Goal: Information Seeking & Learning: Learn about a topic

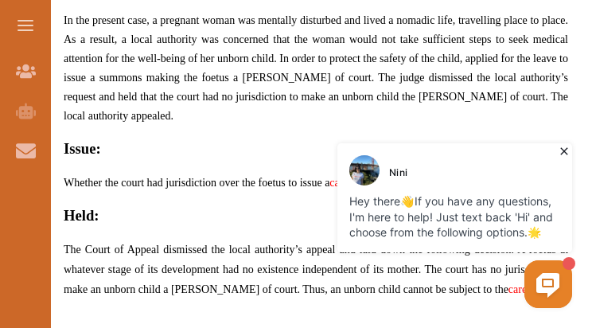
scroll to position [1277, 0]
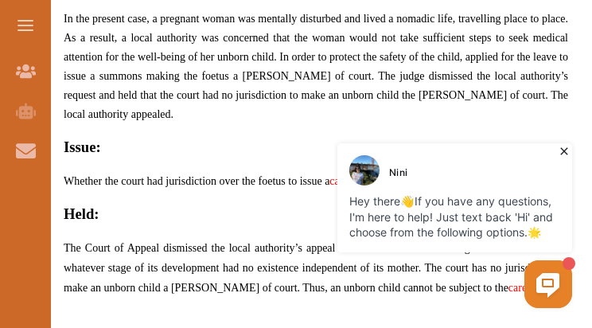
click at [561, 145] on icon at bounding box center [564, 151] width 16 height 16
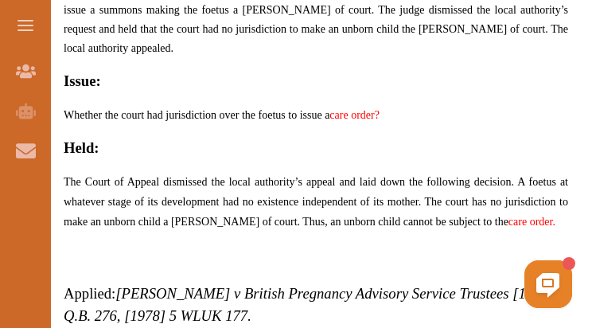
scroll to position [1348, 0]
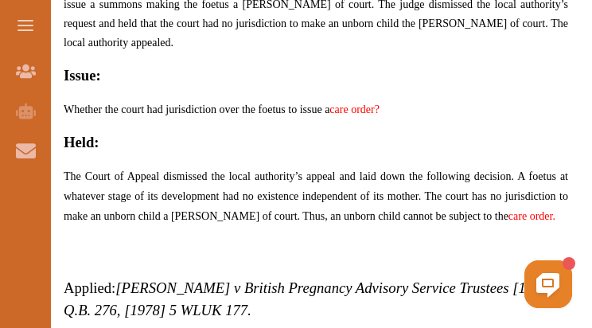
click at [366, 103] on link "care order?" at bounding box center [354, 109] width 50 height 12
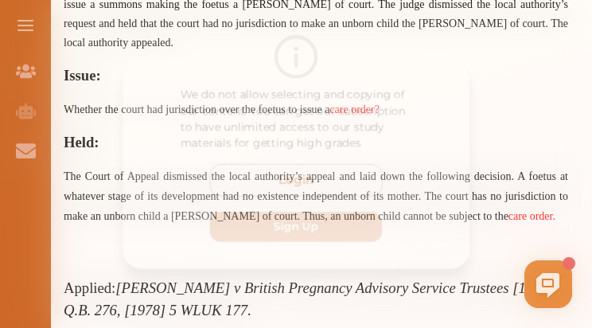
click at [503, 130] on div "We do not allow selecting and copying of our content. You can get our subscript…" at bounding box center [296, 164] width 592 height 328
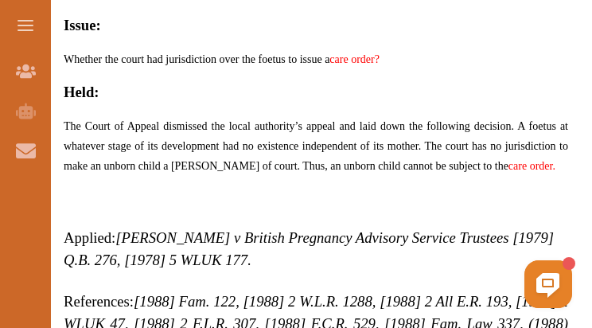
scroll to position [1413, 0]
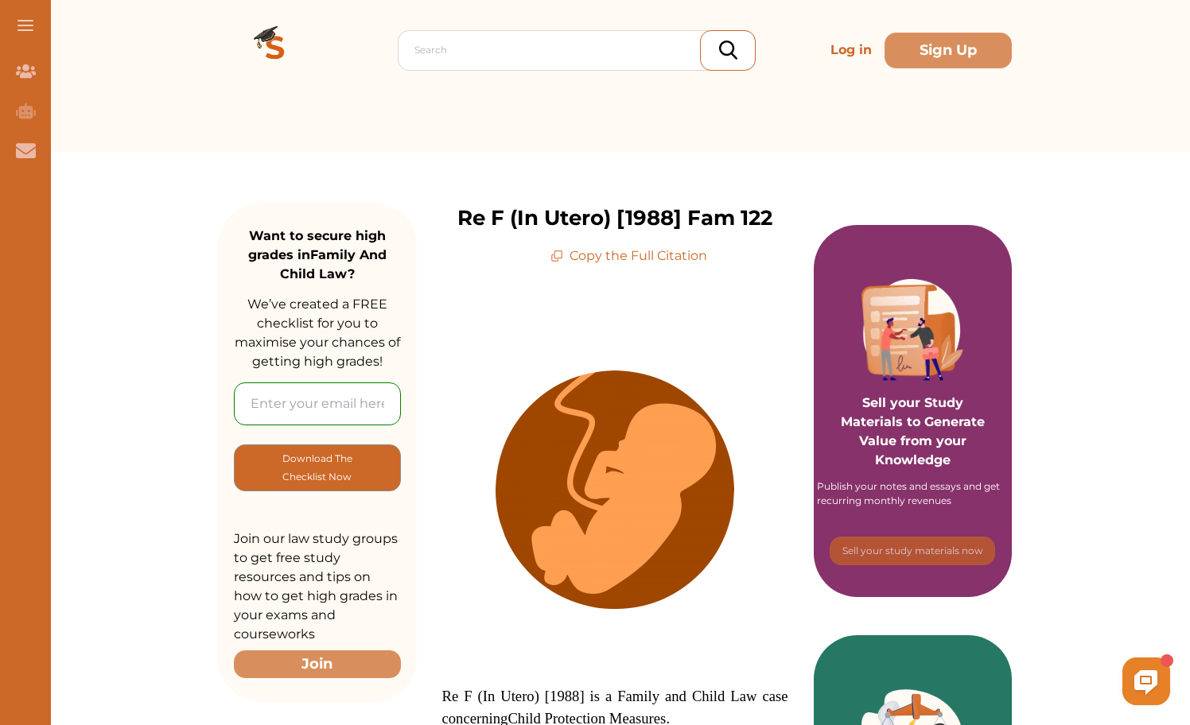
scroll to position [51, 0]
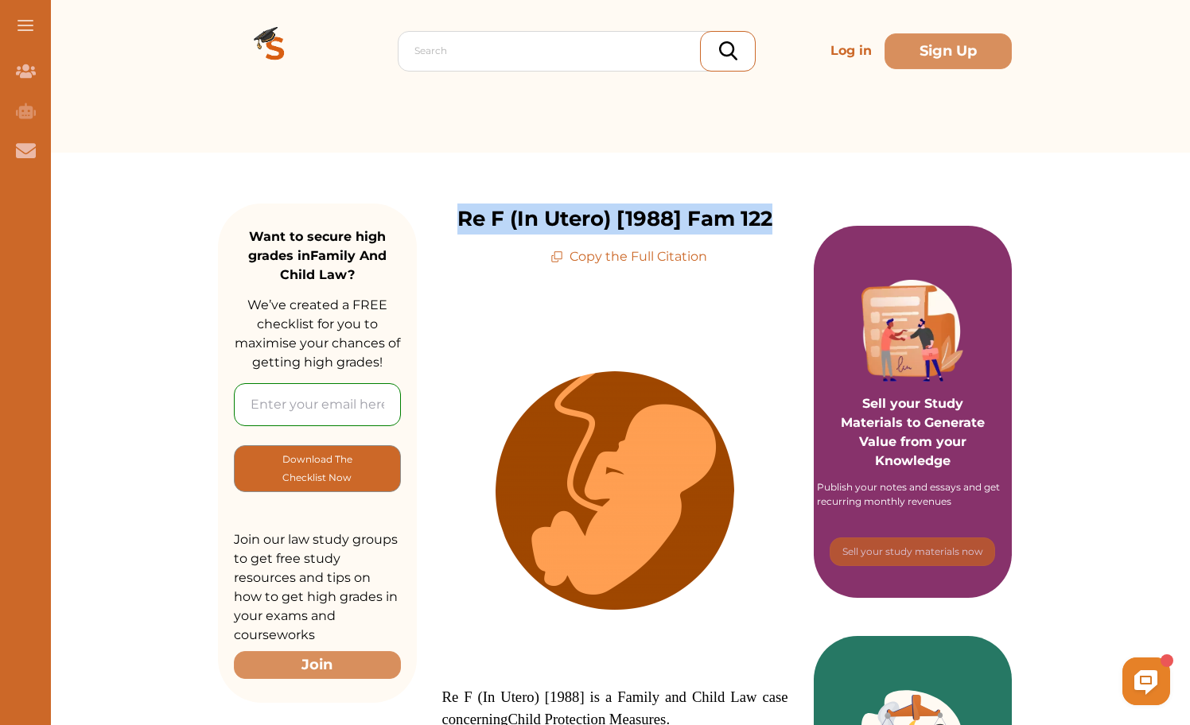
drag, startPoint x: 449, startPoint y: 224, endPoint x: 775, endPoint y: 197, distance: 326.4
copy p "Re F (In Utero) [1988] Fam 122"
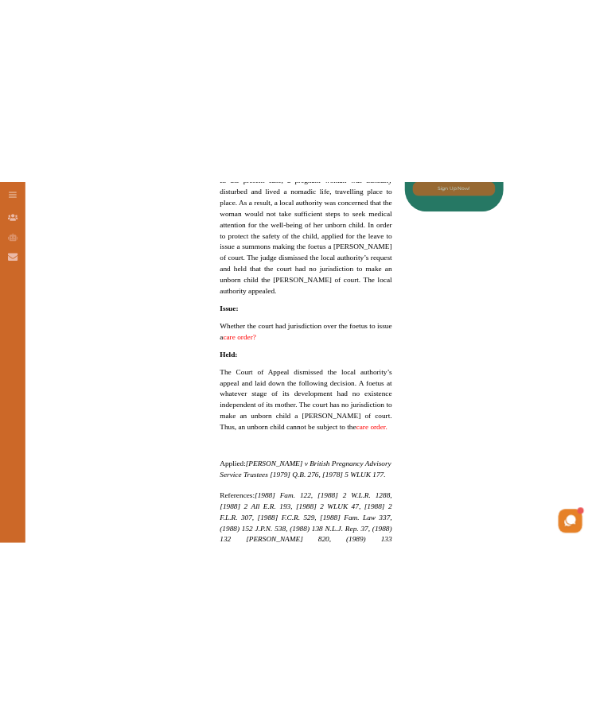
scroll to position [1076, 0]
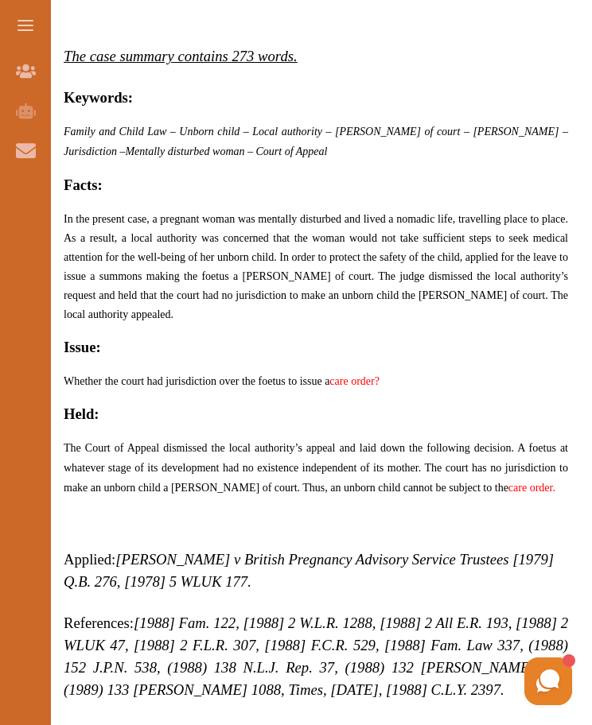
click at [340, 442] on span "The Court of Appeal dismissed the local authority’s appeal and laid down the fo…" at bounding box center [316, 468] width 504 height 52
click at [512, 243] on div "We do not allow selecting and copying of our content. You can get our subscript…" at bounding box center [296, 362] width 592 height 725
drag, startPoint x: 519, startPoint y: 428, endPoint x: 507, endPoint y: 468, distance: 42.1
click at [507, 468] on p "The Court of Appeal dismissed the local authority’s appeal and laid down the fo…" at bounding box center [316, 468] width 504 height 60
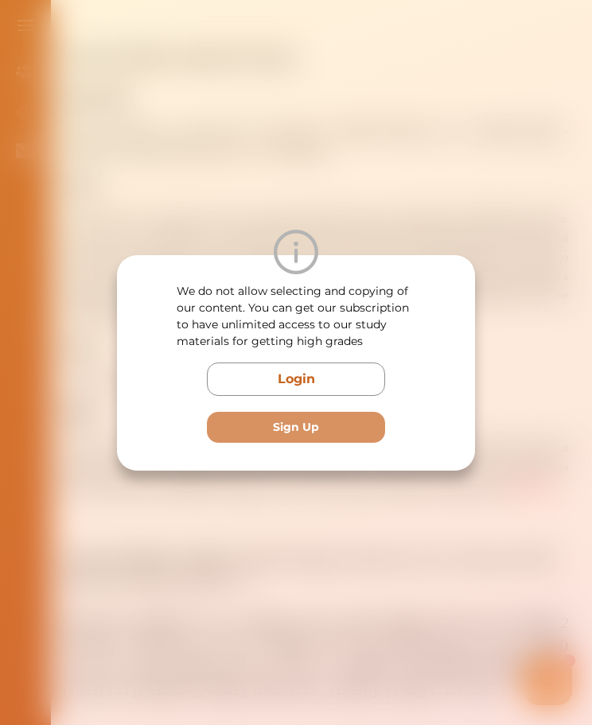
click at [517, 415] on div "We do not allow selecting and copying of our content. You can get our subscript…" at bounding box center [296, 362] width 592 height 725
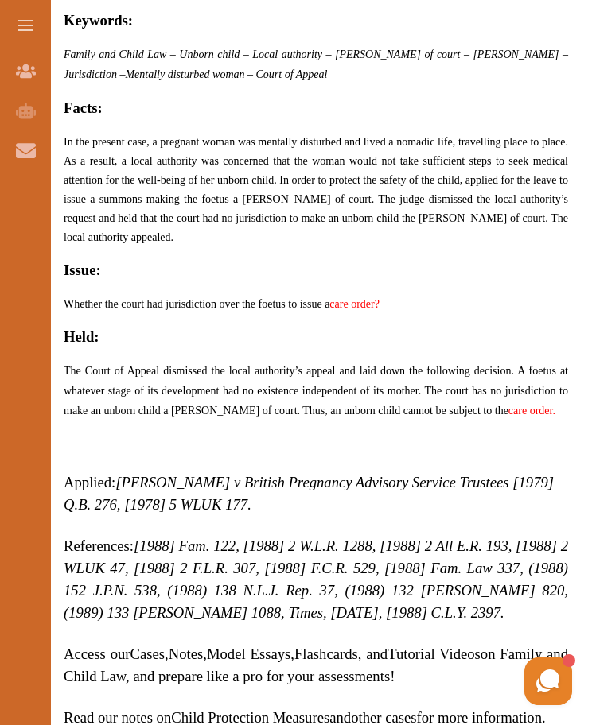
scroll to position [1162, 0]
